Goal: Find contact information: Find contact information

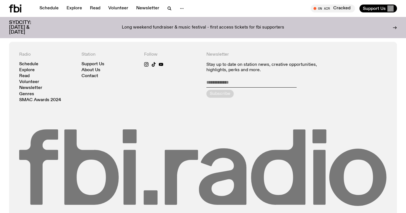
scroll to position [1182, 0]
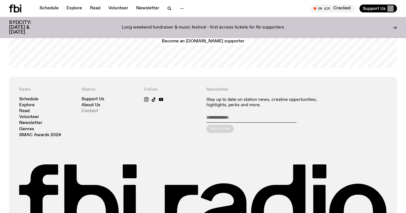
click at [91, 109] on link "Contact" at bounding box center [89, 111] width 17 height 4
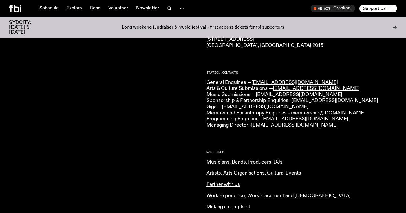
scroll to position [121, 0]
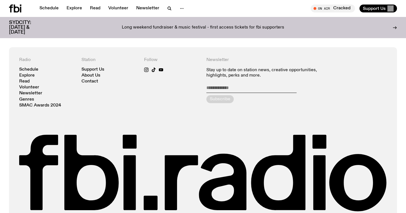
scroll to position [1208, 0]
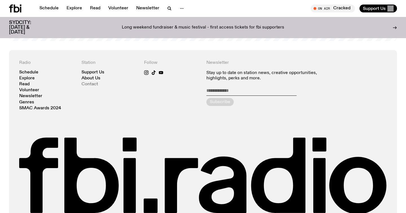
click at [93, 82] on link "Contact" at bounding box center [89, 84] width 17 height 4
